Goal: Check status: Check status

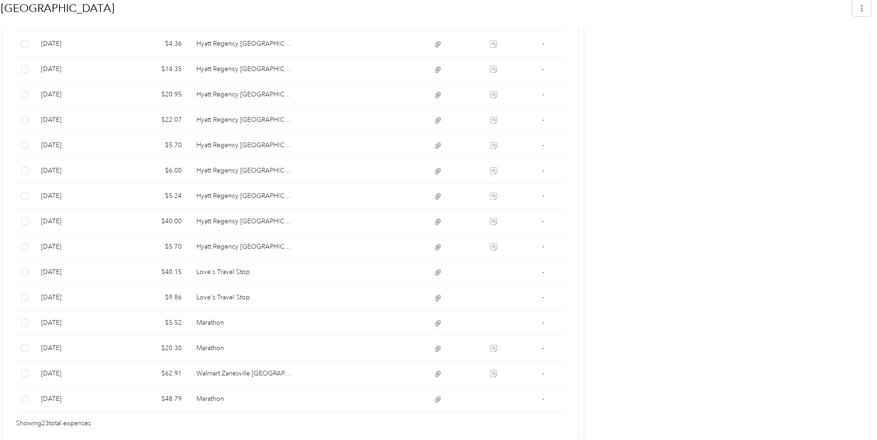
scroll to position [600, 0]
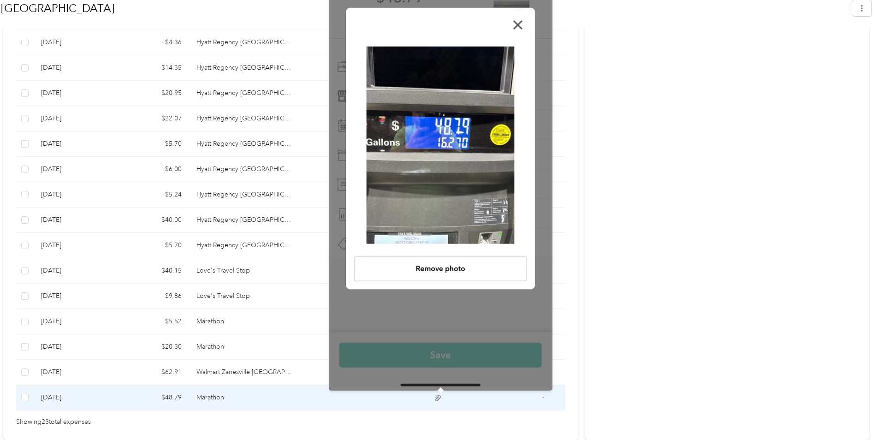
click at [441, 327] on icon at bounding box center [438, 398] width 8 height 8
click at [442, 327] on icon at bounding box center [438, 398] width 8 height 8
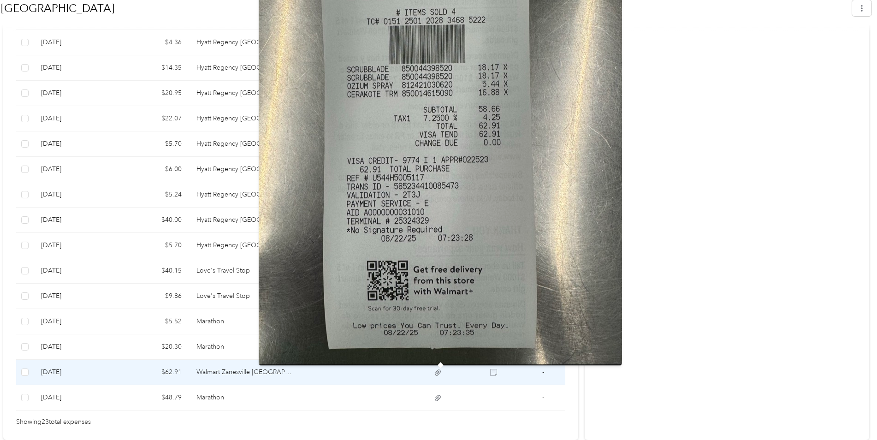
click at [438, 327] on icon at bounding box center [438, 372] width 8 height 8
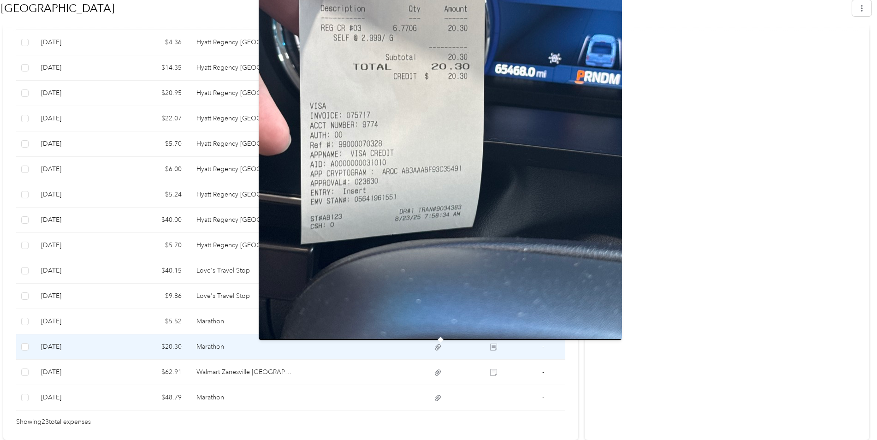
click at [441, 327] on icon at bounding box center [438, 347] width 6 height 6
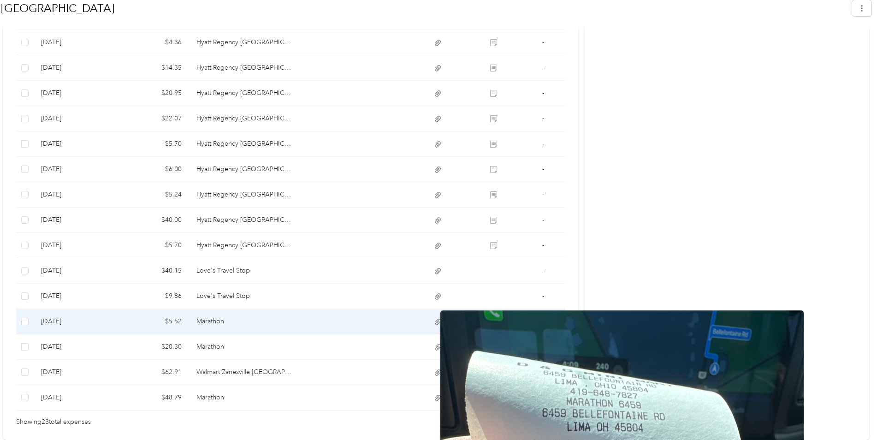
click at [442, 322] on icon at bounding box center [438, 322] width 8 height 8
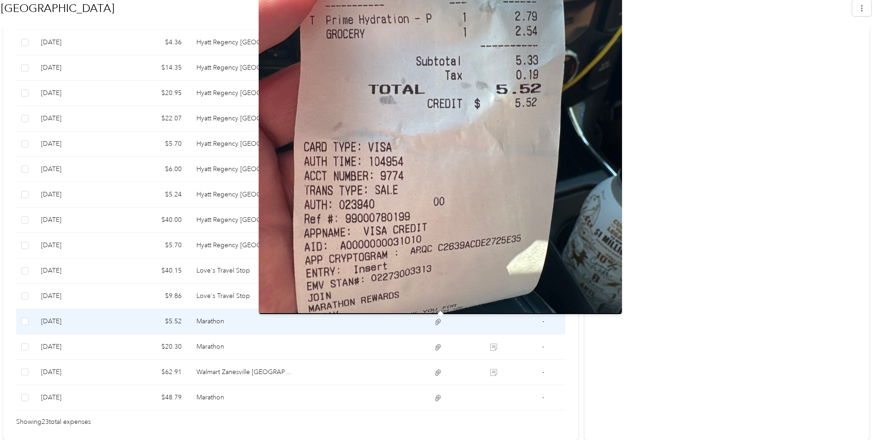
click at [439, 209] on img at bounding box center [440, 72] width 363 height 484
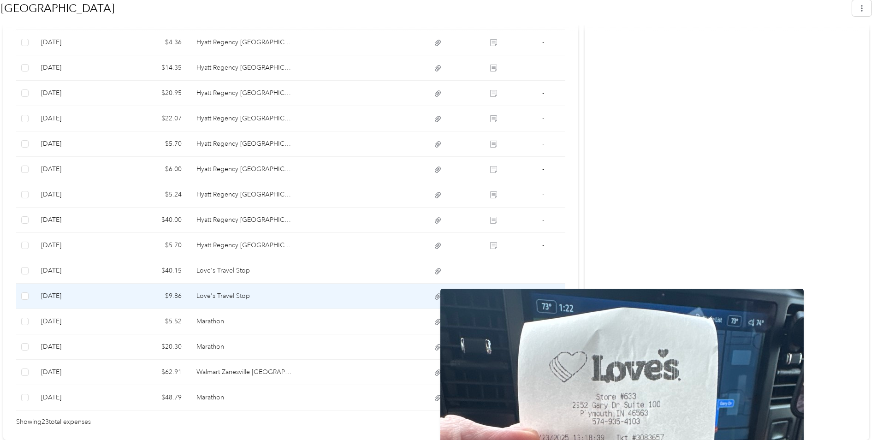
click at [439, 297] on icon at bounding box center [438, 296] width 8 height 8
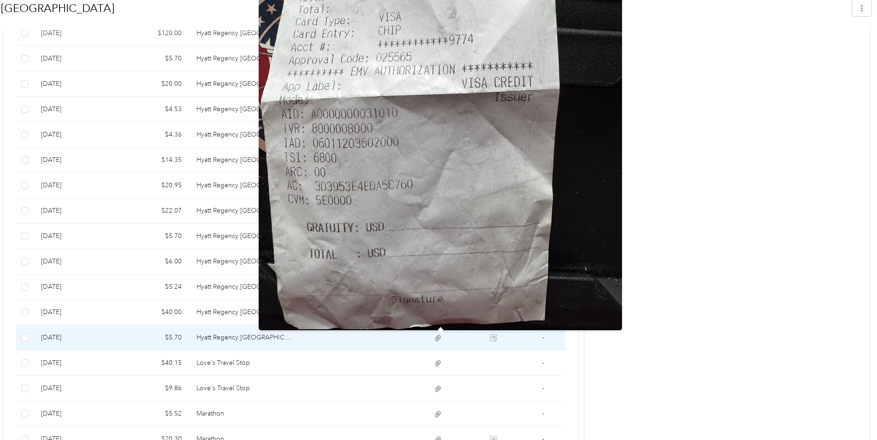
scroll to position [554, 0]
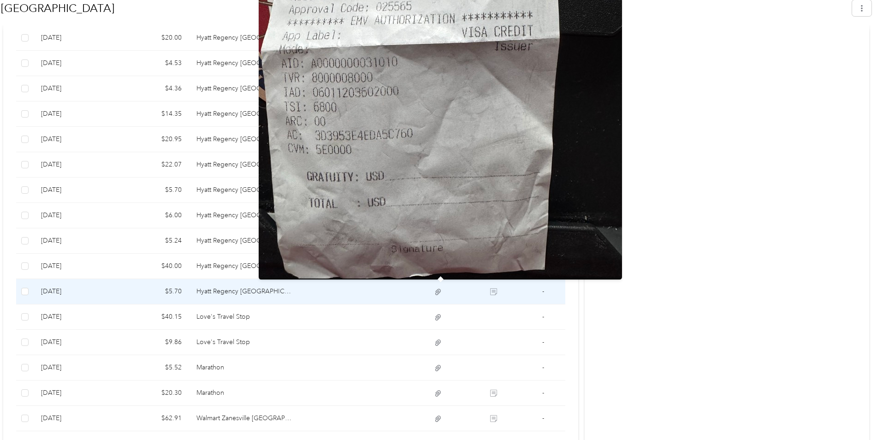
click at [438, 290] on icon at bounding box center [438, 292] width 8 height 8
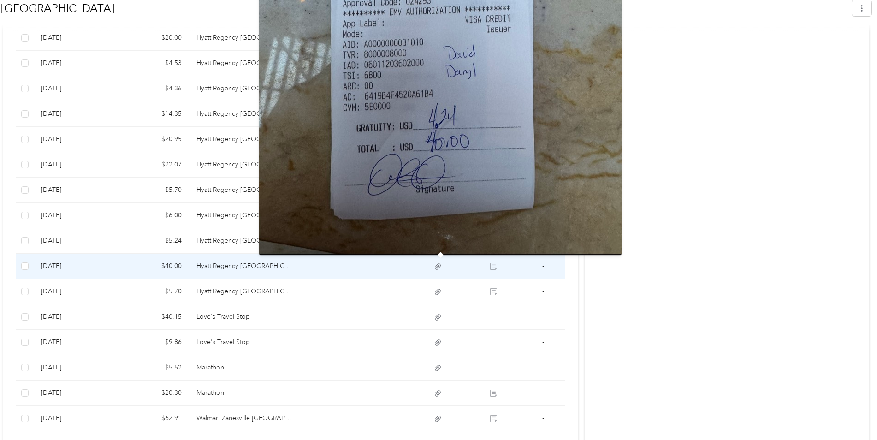
click at [438, 263] on icon at bounding box center [438, 266] width 8 height 8
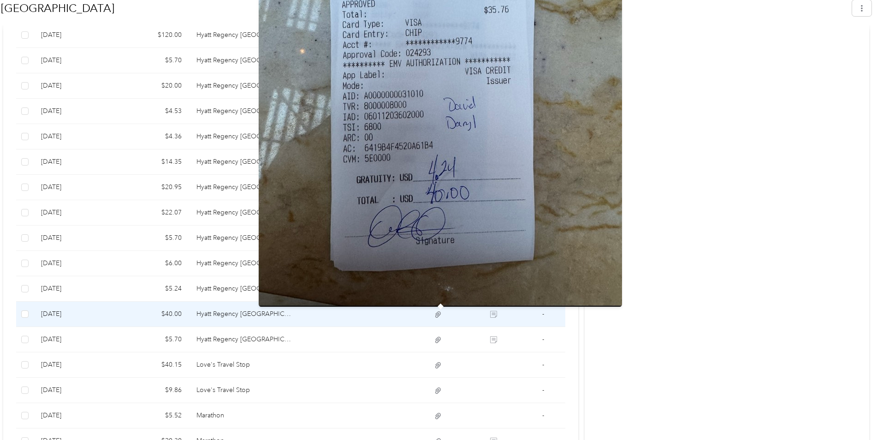
scroll to position [508, 0]
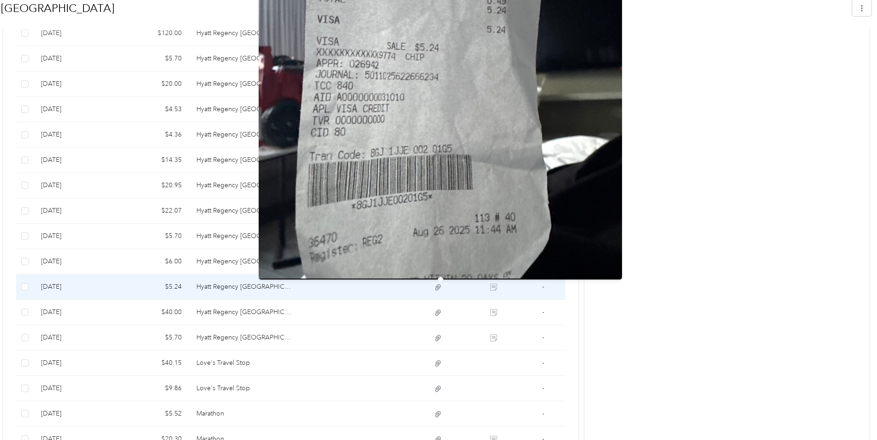
click at [437, 285] on icon at bounding box center [438, 287] width 8 height 8
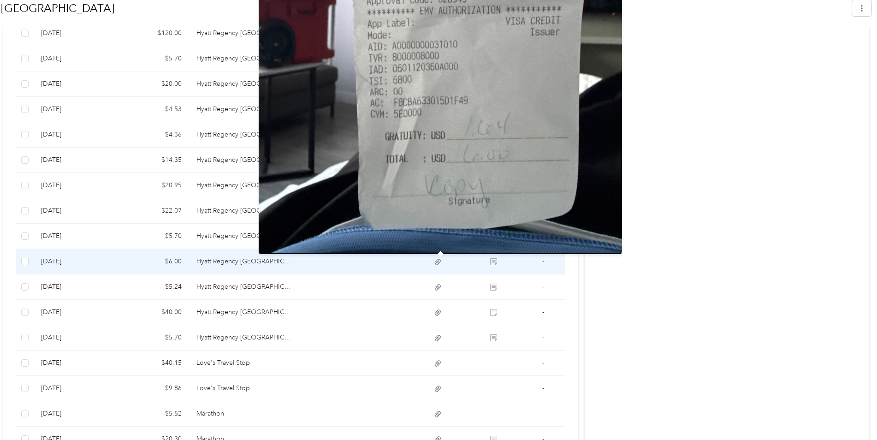
click at [436, 263] on icon at bounding box center [438, 262] width 8 height 8
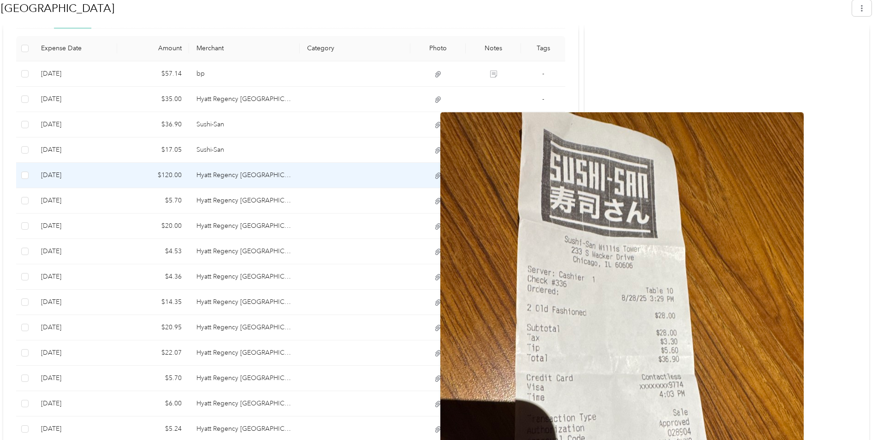
scroll to position [370, 0]
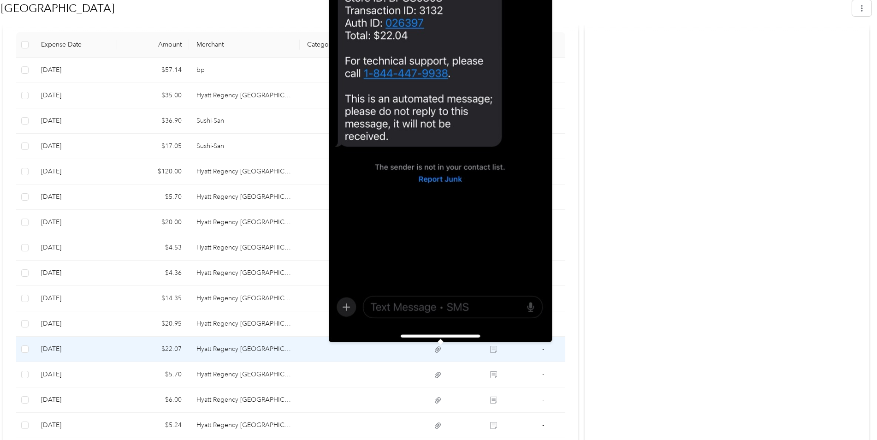
click at [437, 327] on icon at bounding box center [438, 349] width 8 height 8
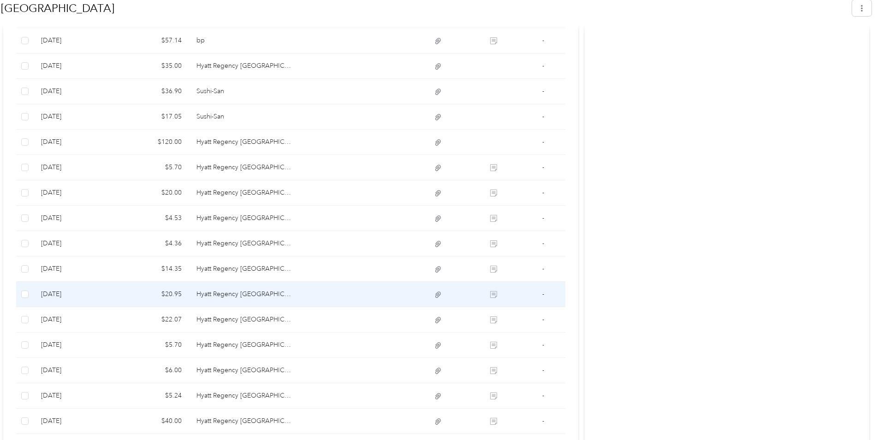
scroll to position [416, 0]
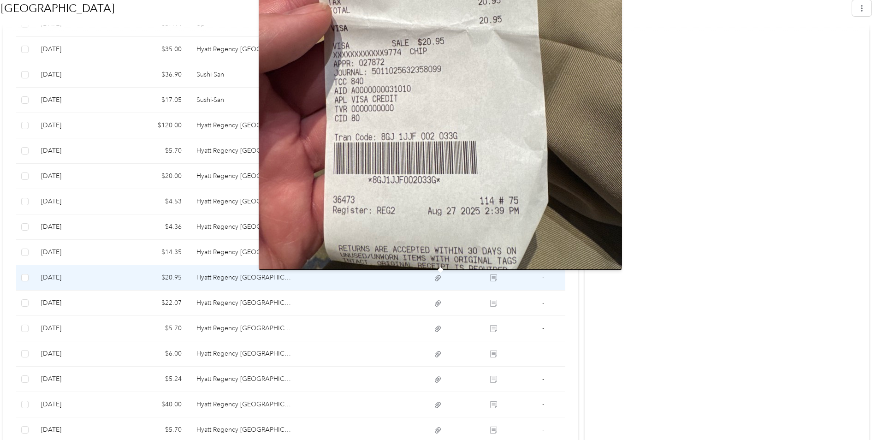
click at [437, 279] on icon at bounding box center [438, 278] width 8 height 8
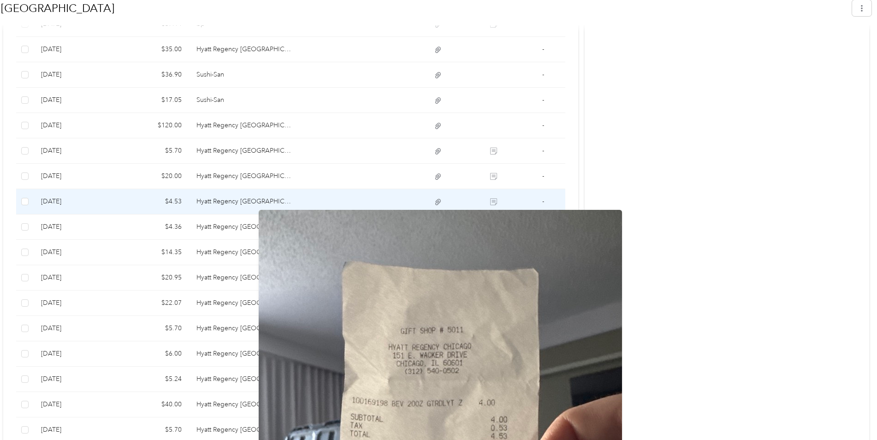
click at [438, 200] on icon at bounding box center [438, 202] width 8 height 8
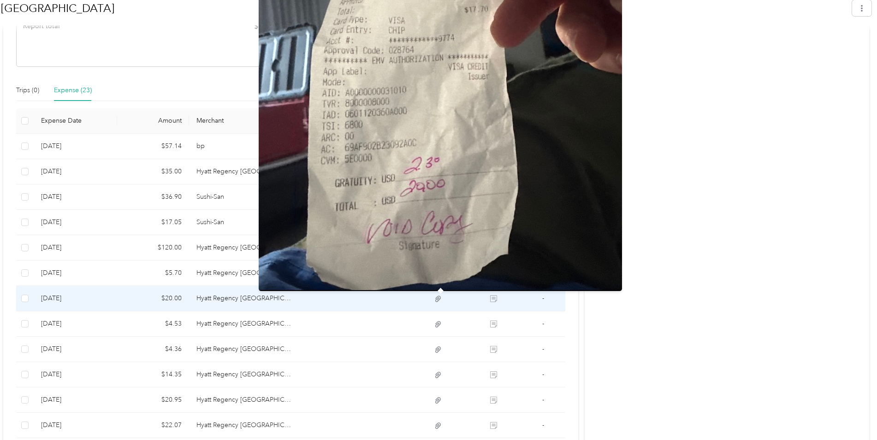
scroll to position [278, 0]
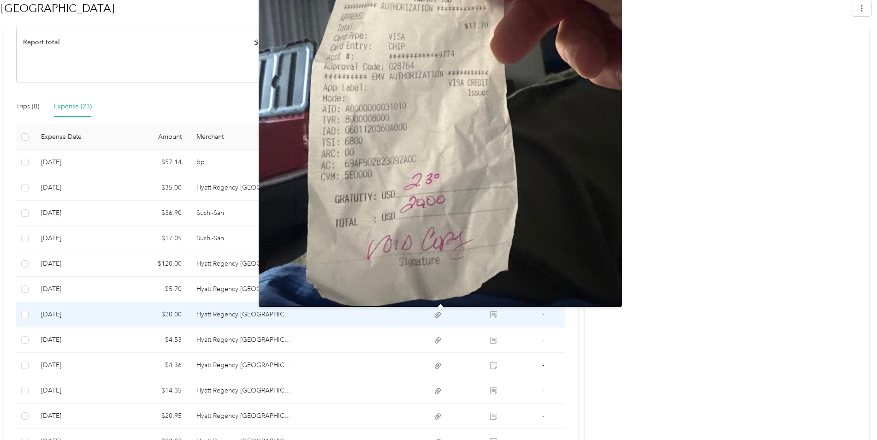
click at [437, 315] on icon at bounding box center [438, 315] width 8 height 8
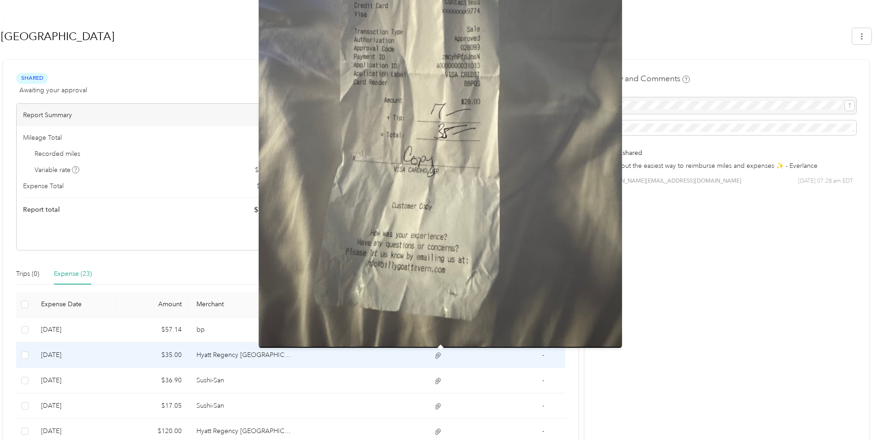
scroll to position [140, 0]
